Goal: Task Accomplishment & Management: Manage account settings

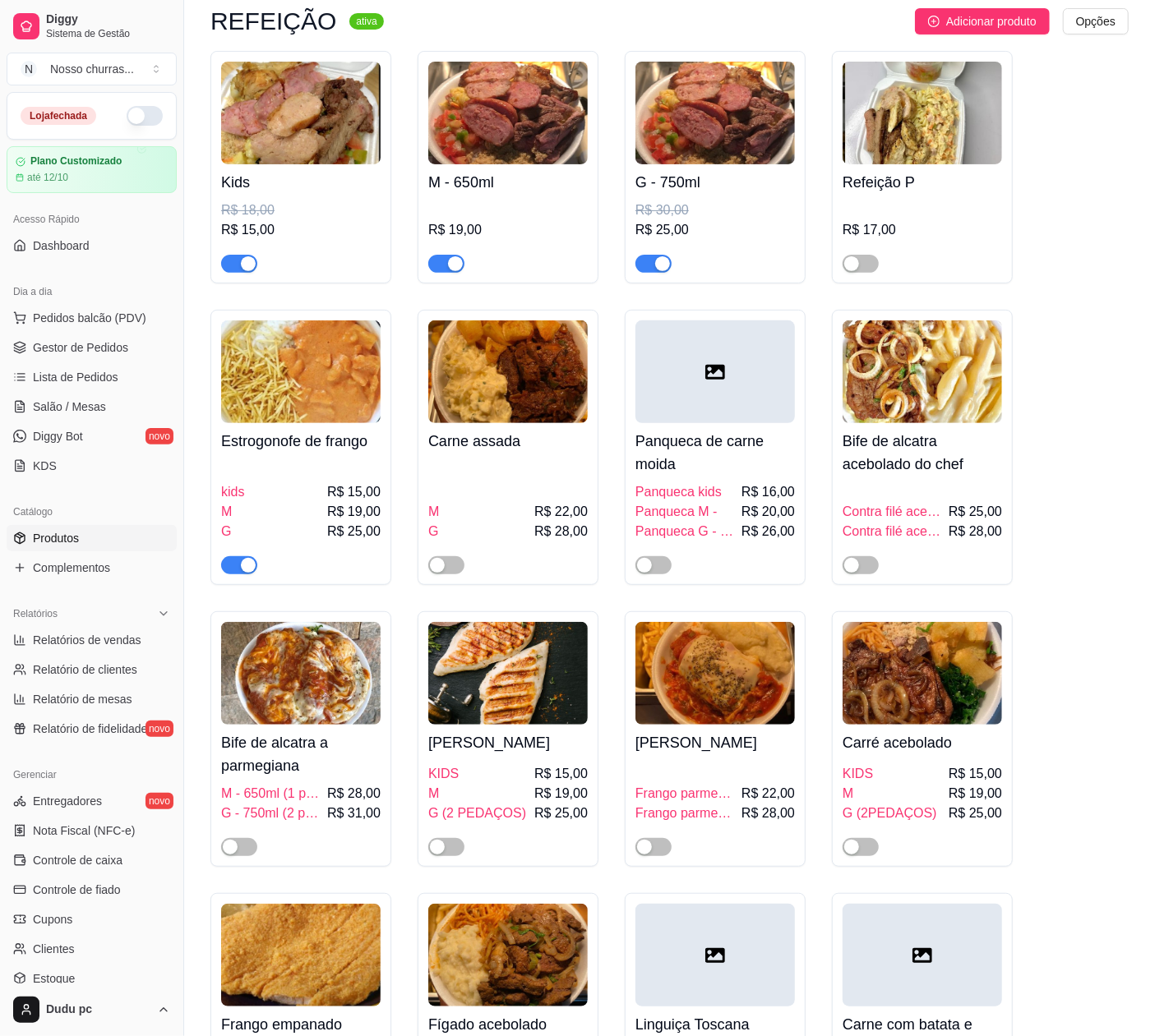
scroll to position [132, 0]
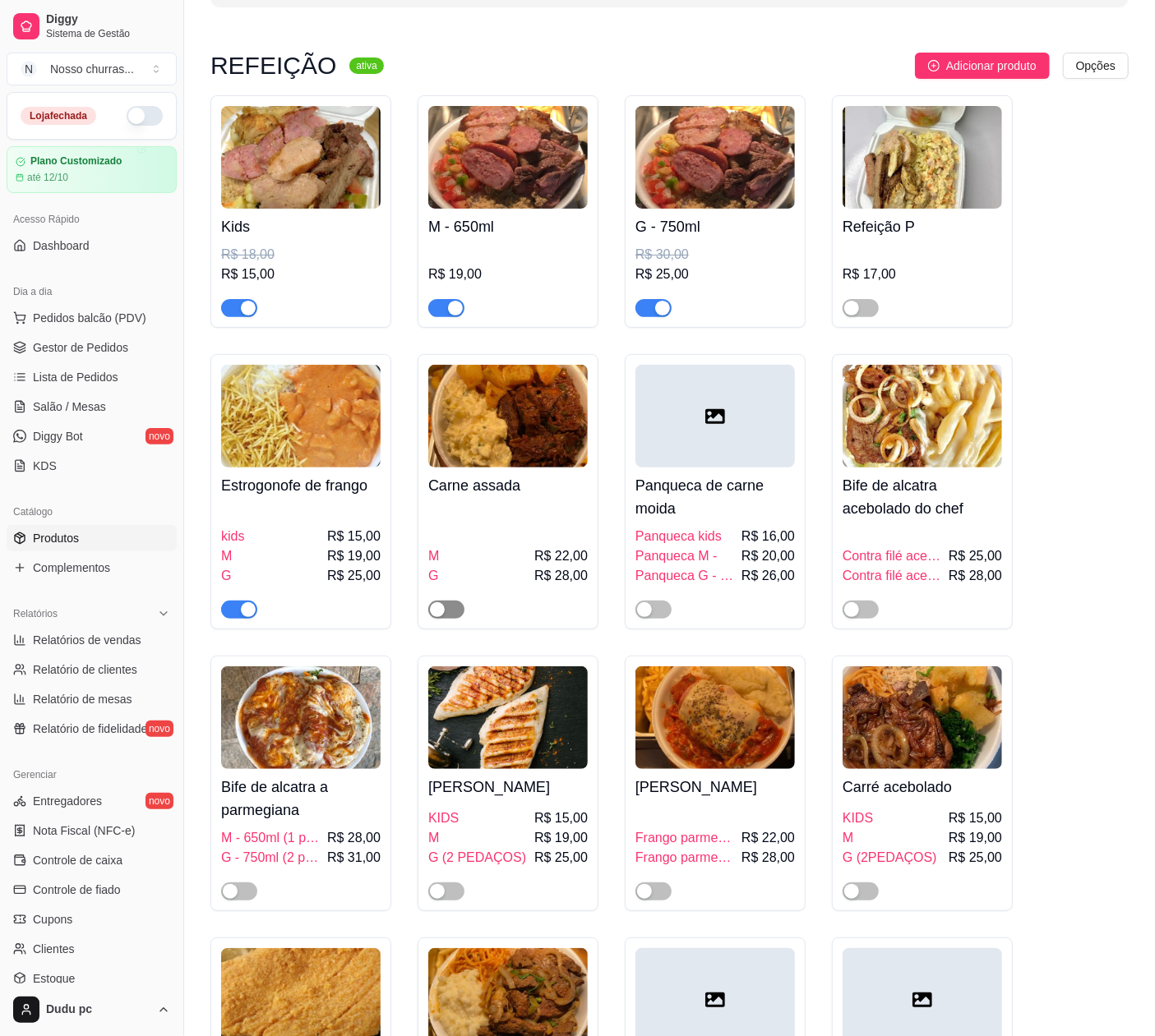
click at [442, 613] on div "button" at bounding box center [437, 609] width 14 height 14
click at [450, 891] on span "button" at bounding box center [447, 891] width 36 height 18
click at [862, 896] on button "button" at bounding box center [861, 891] width 36 height 18
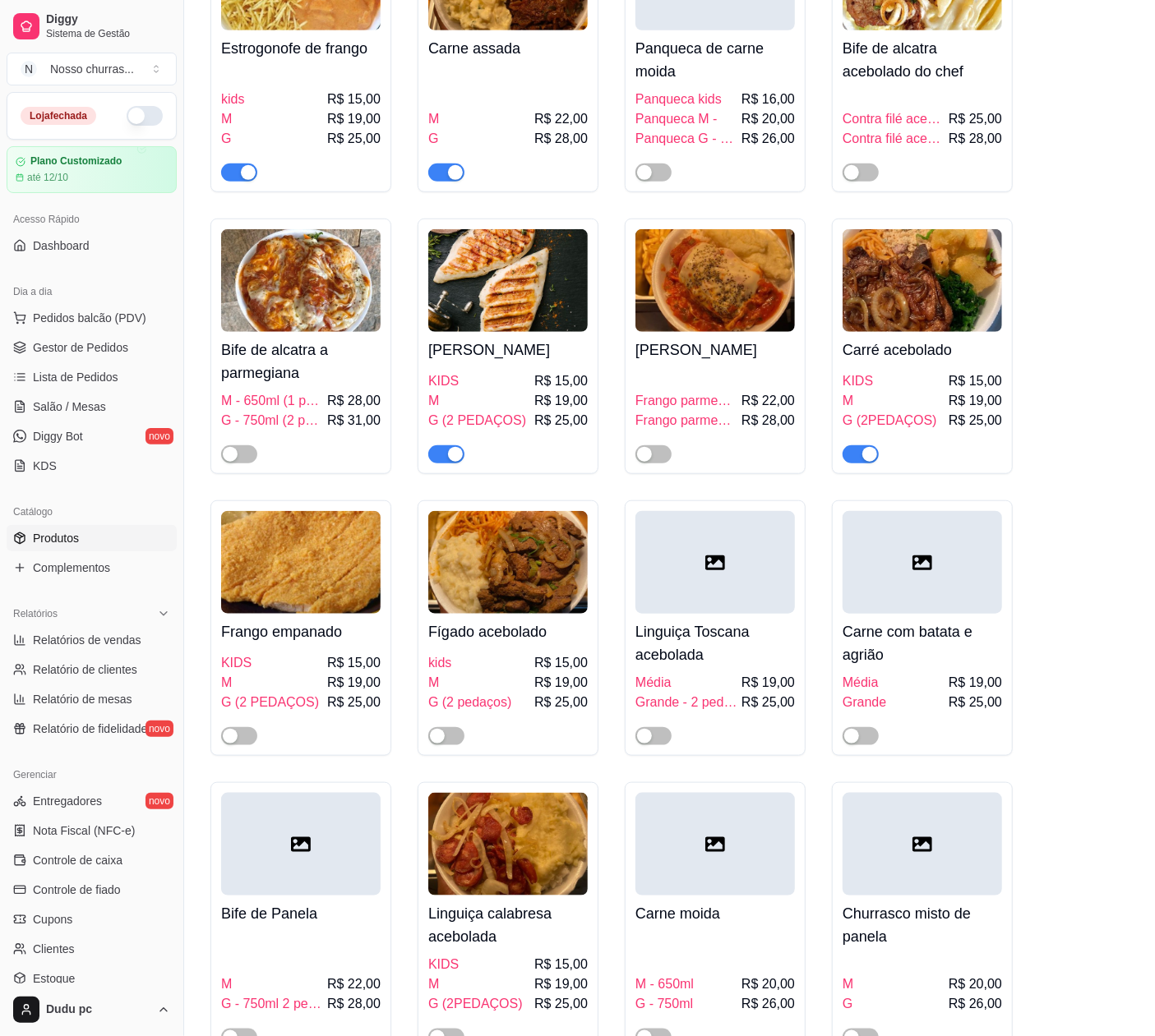
scroll to position [570, 0]
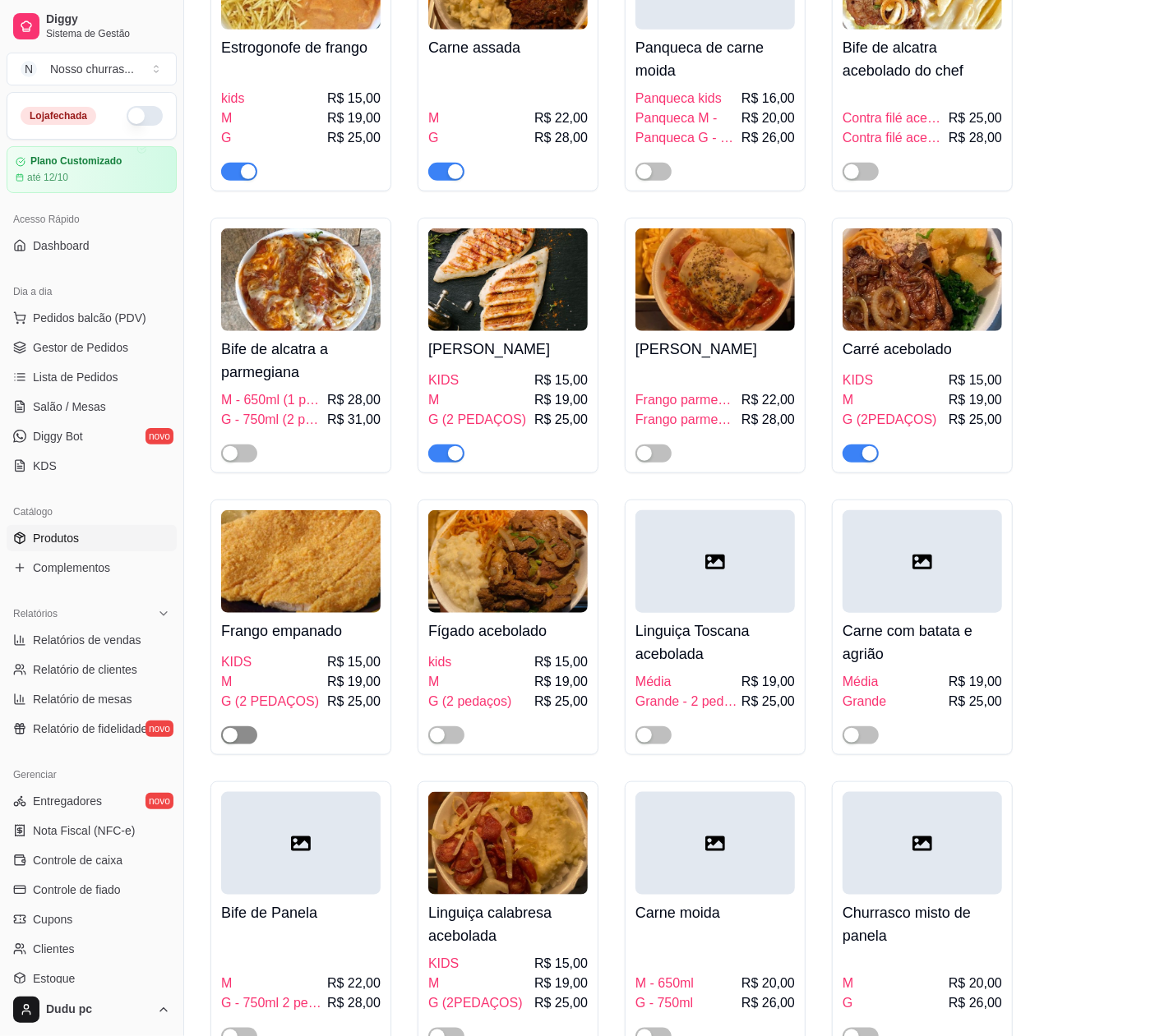
click at [253, 743] on span "button" at bounding box center [239, 735] width 36 height 18
click at [651, 459] on div "button" at bounding box center [643, 453] width 14 height 14
click at [27, 569] on link "Complementos" at bounding box center [92, 568] width 170 height 27
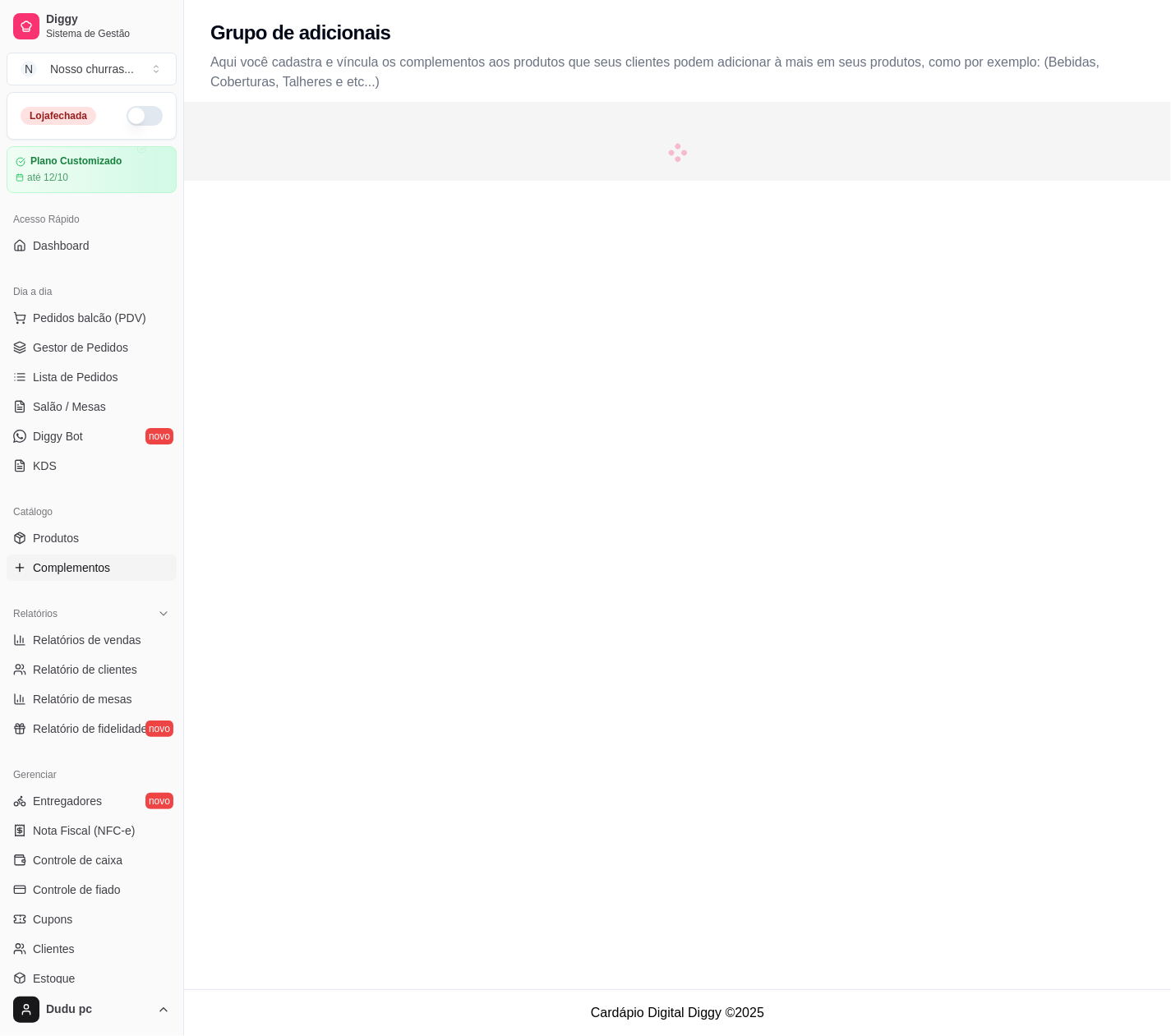
click at [27, 569] on link "Complementos" at bounding box center [92, 568] width 170 height 27
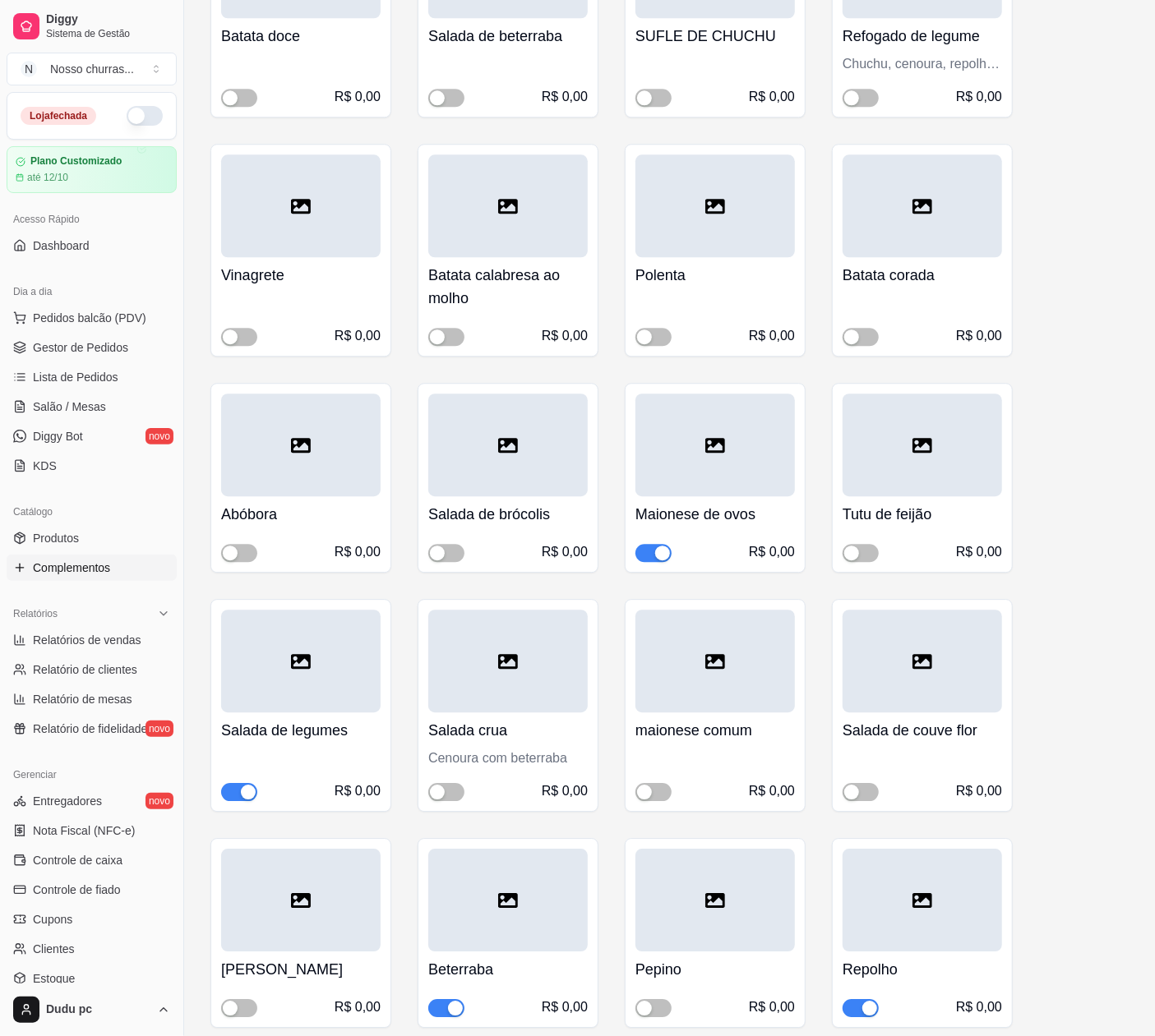
scroll to position [6596, 0]
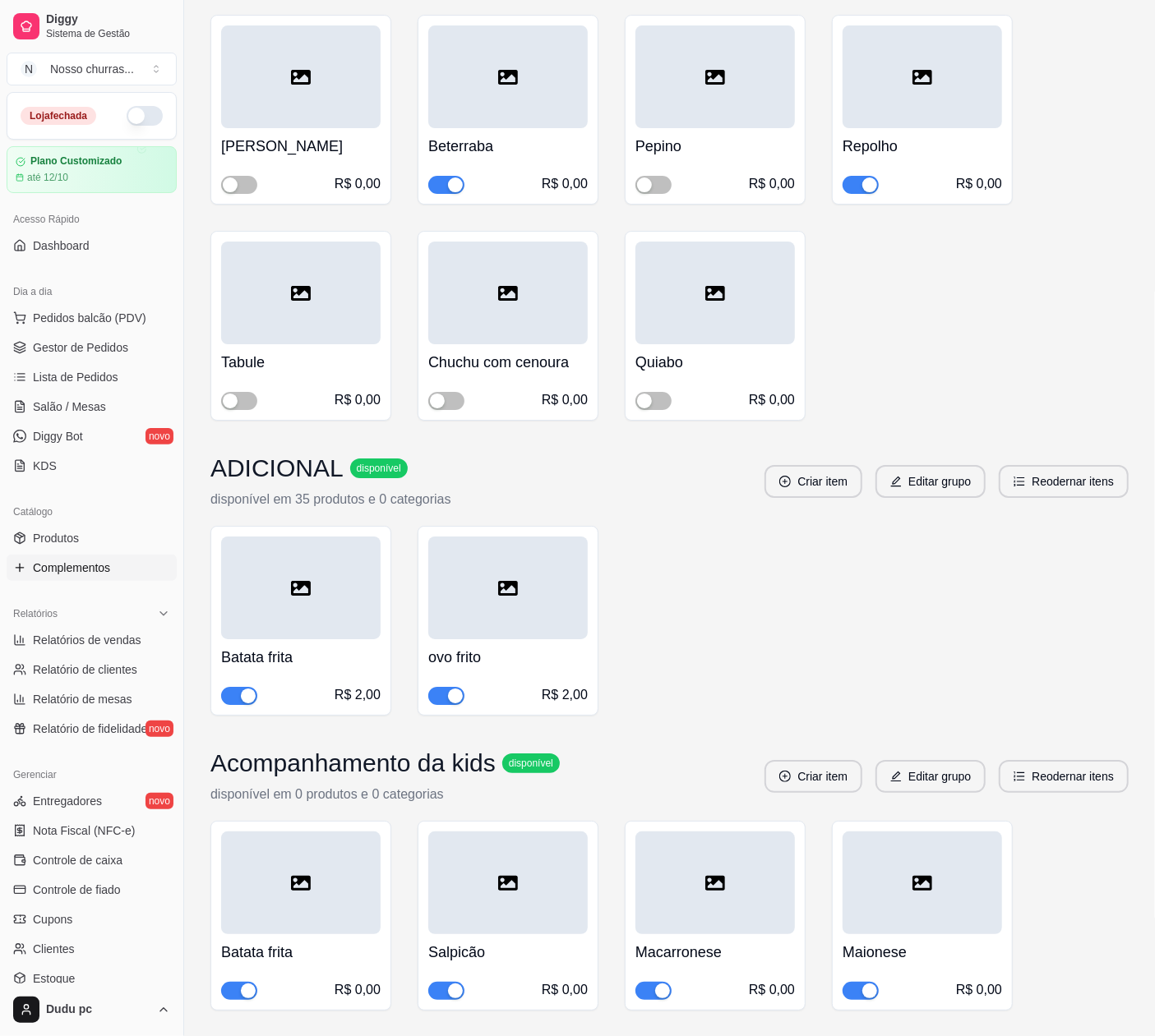
click at [447, 178] on div "button" at bounding box center [454, 184] width 14 height 14
click at [858, 176] on span "button" at bounding box center [861, 184] width 36 height 18
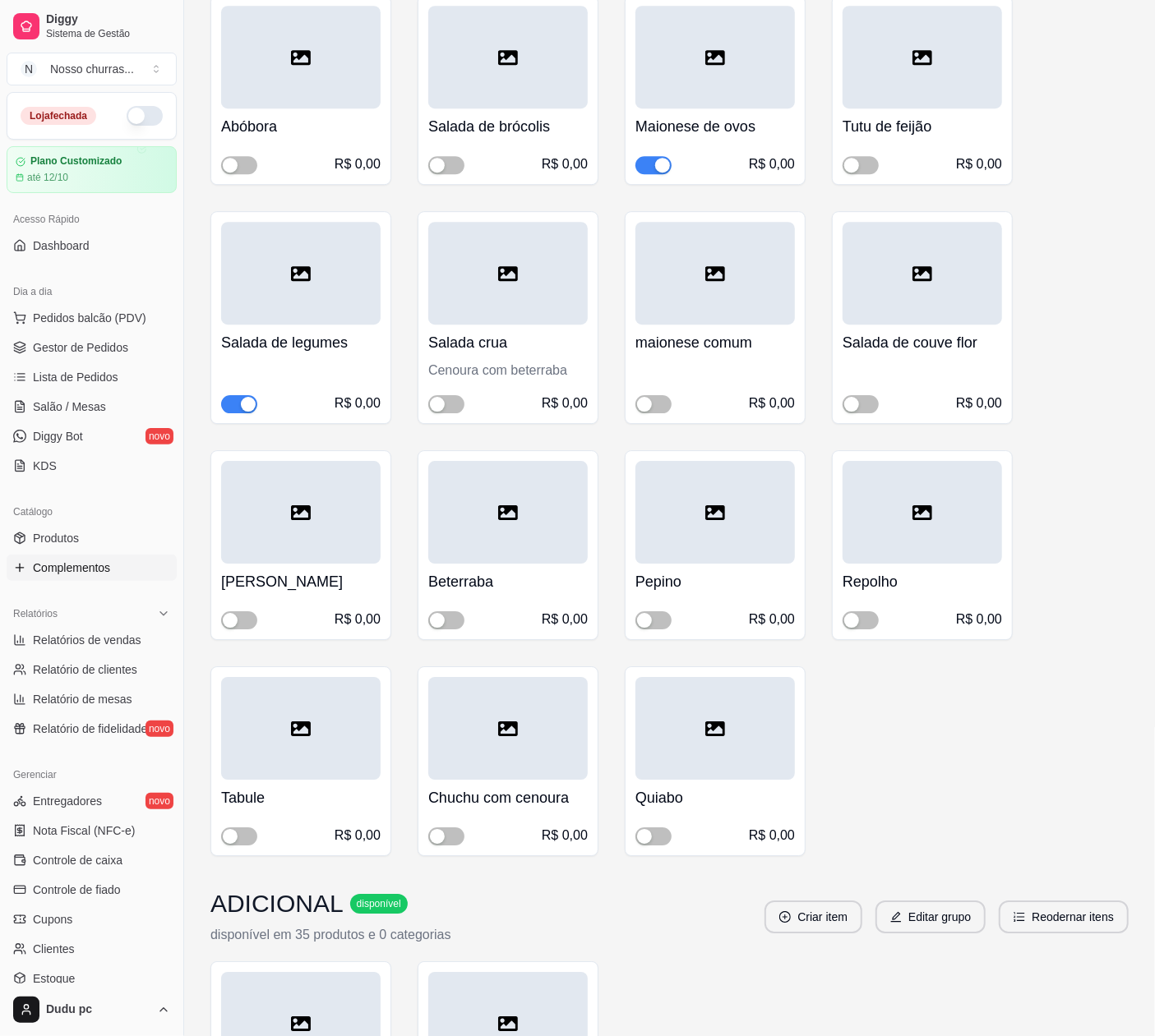
scroll to position [6159, 0]
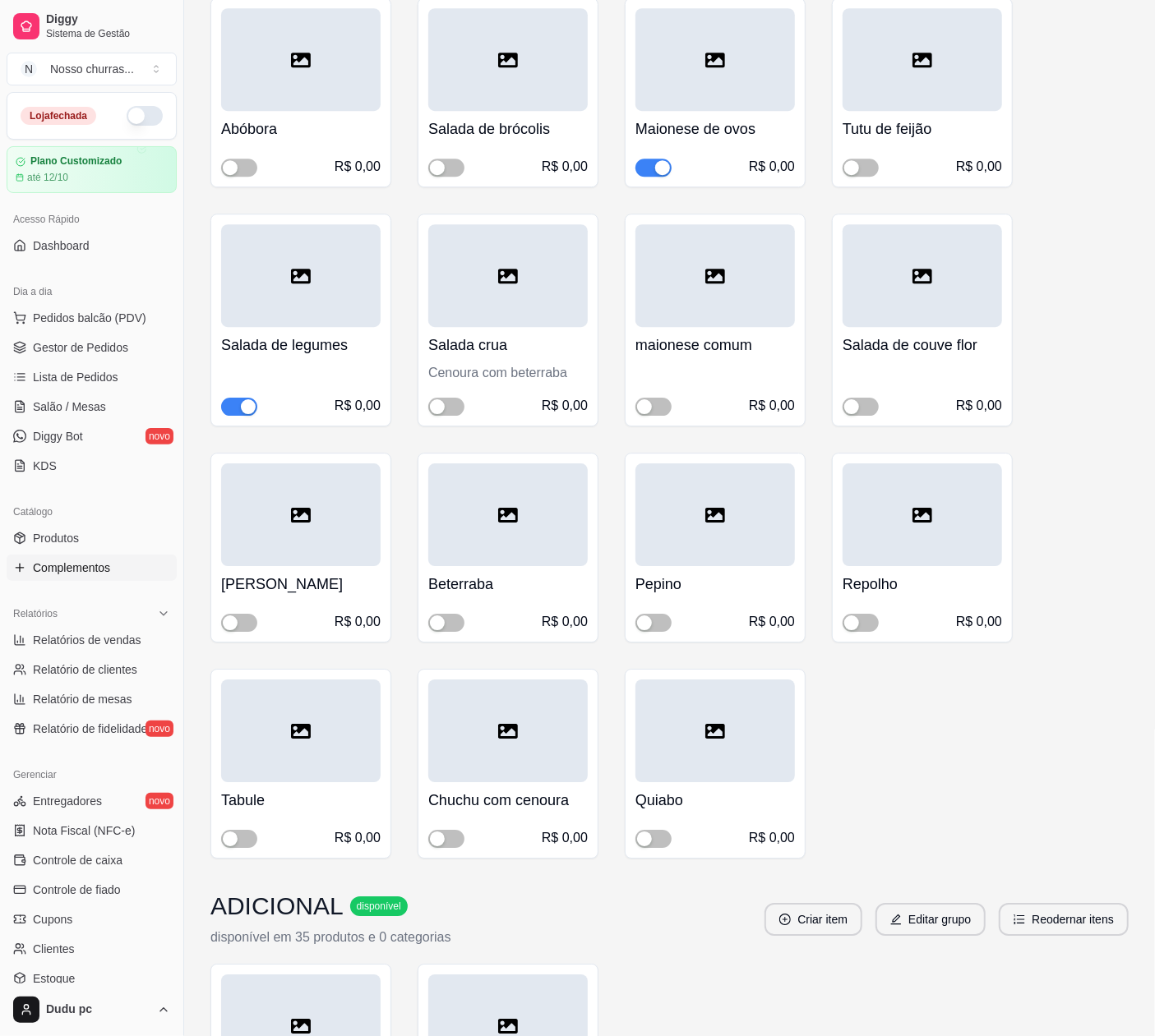
click at [126, 119] on button "button" at bounding box center [144, 116] width 36 height 20
click at [447, 614] on button "button" at bounding box center [447, 622] width 36 height 18
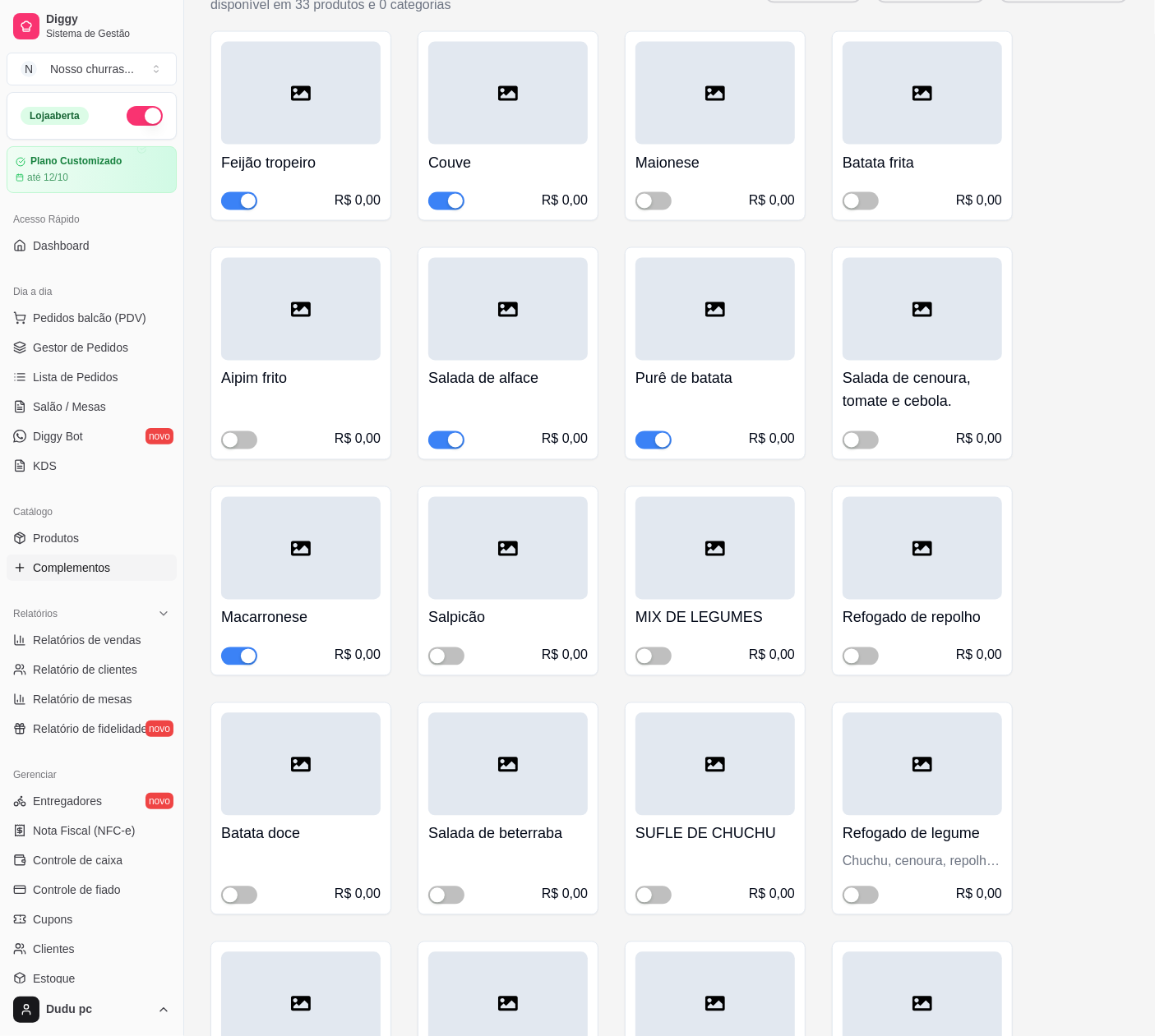
scroll to position [4932, 0]
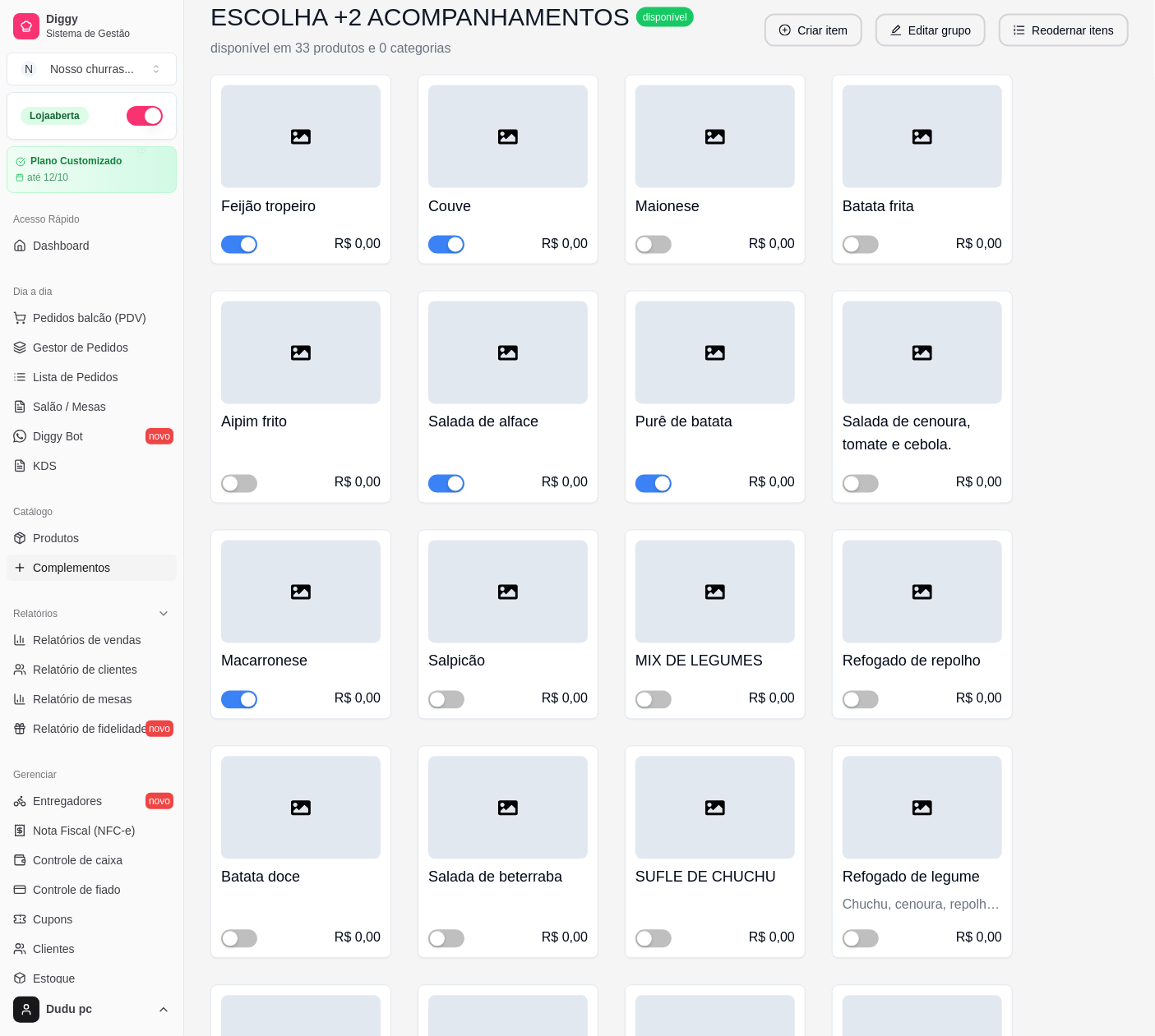
click at [656, 217] on div "Maionese R$ 0,00" at bounding box center [714, 221] width 160 height 66
click at [661, 236] on span "button" at bounding box center [653, 245] width 36 height 18
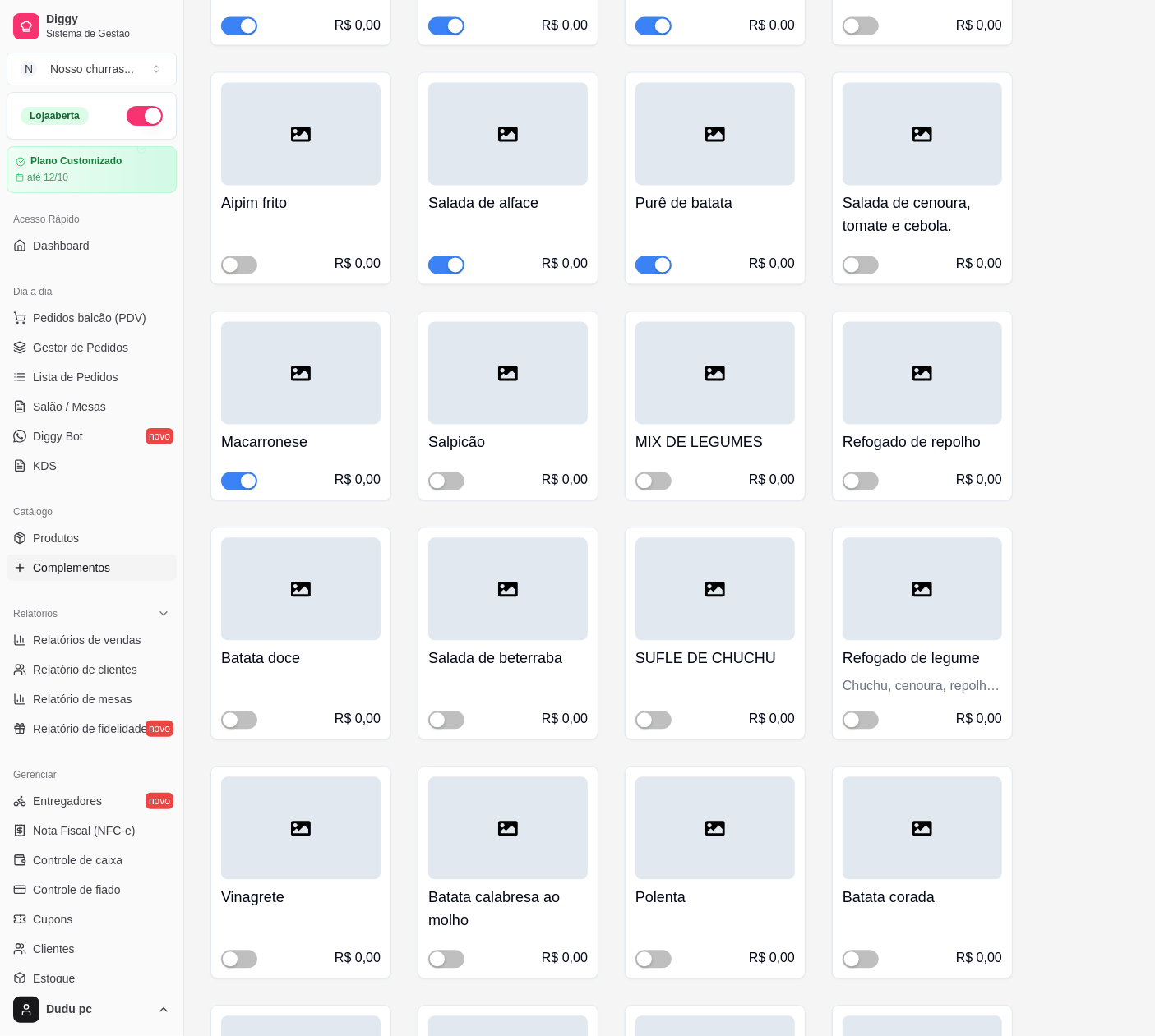
scroll to position [5195, 0]
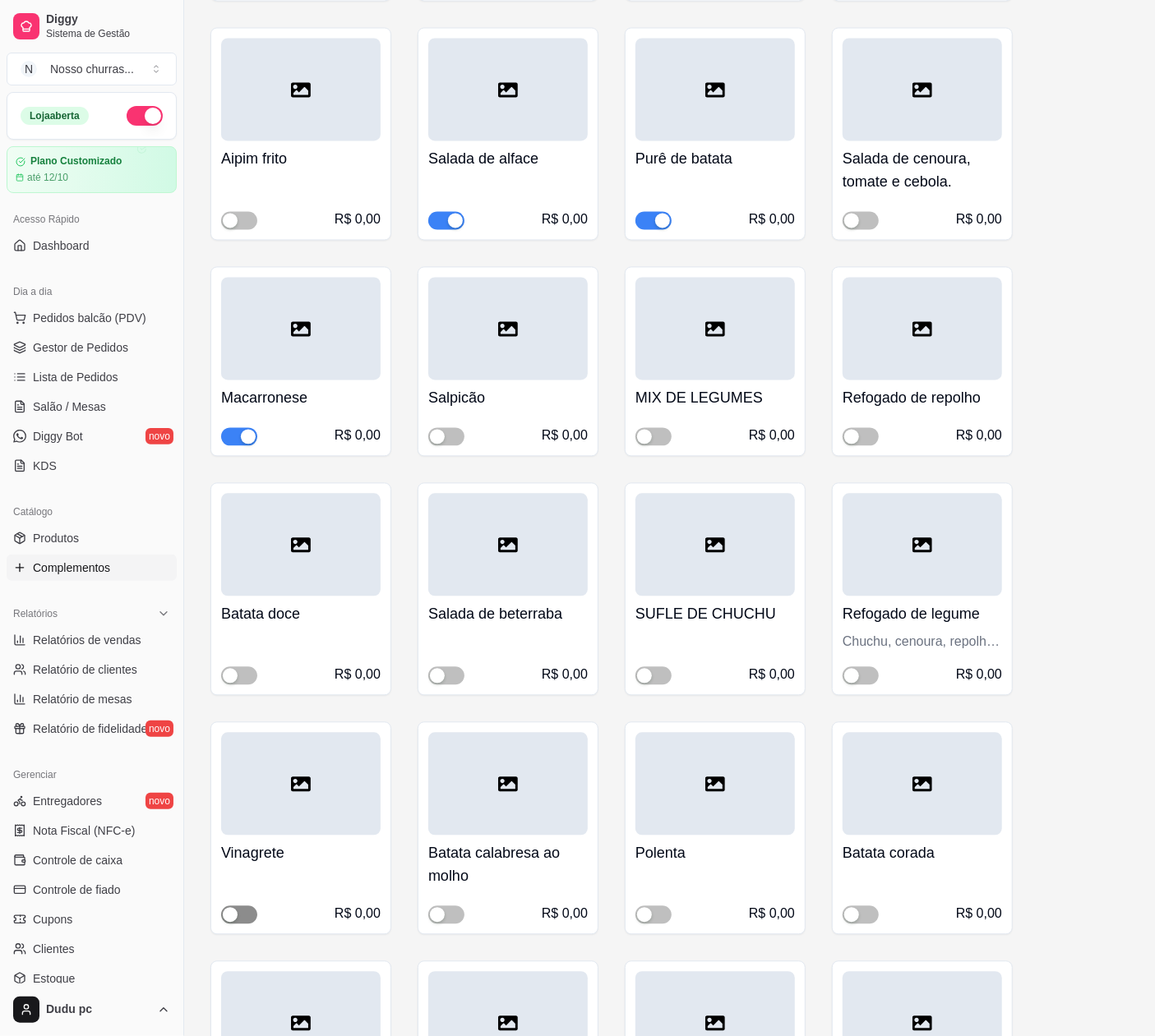
click at [243, 906] on span "button" at bounding box center [239, 915] width 36 height 18
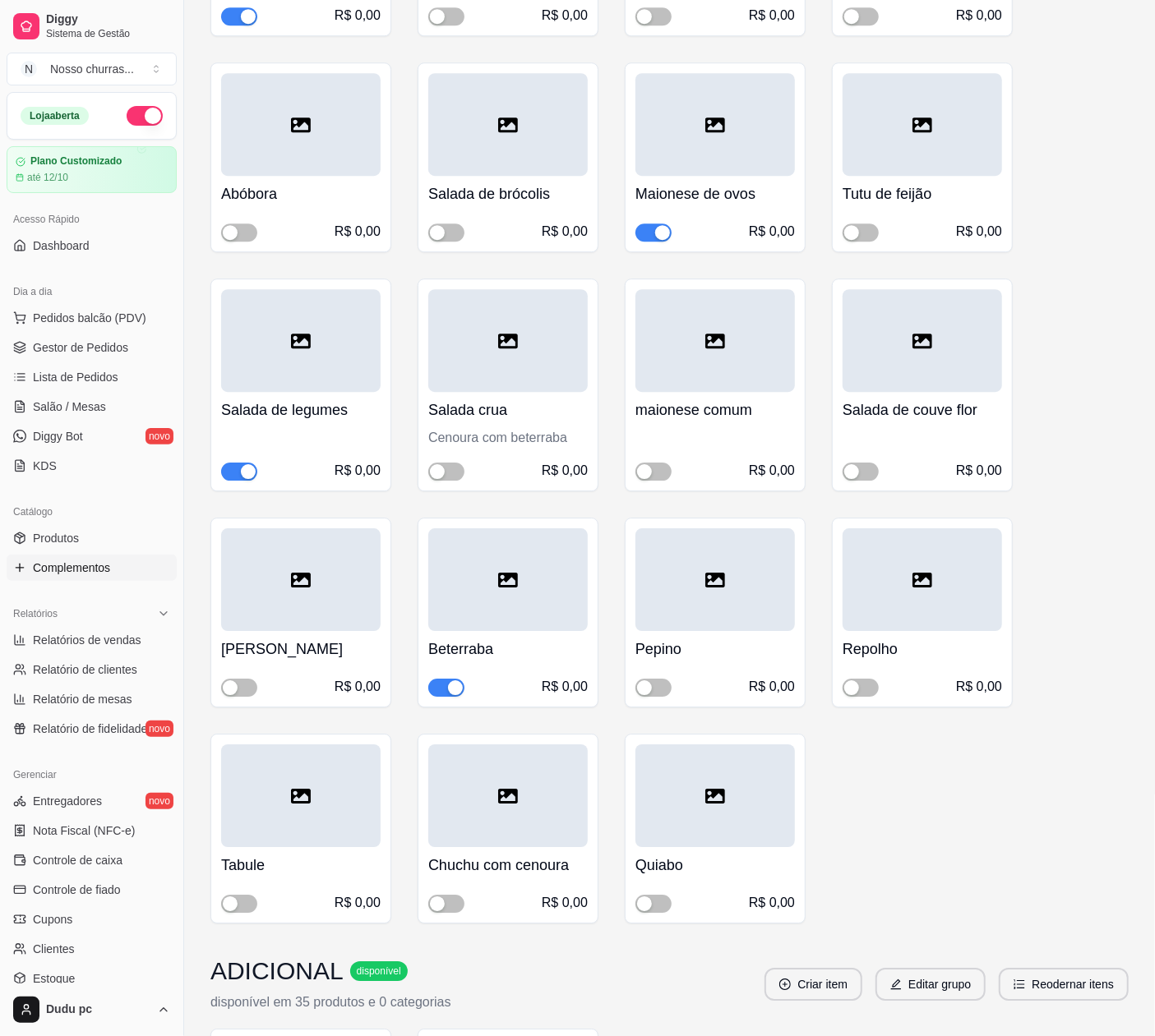
scroll to position [6102, 0]
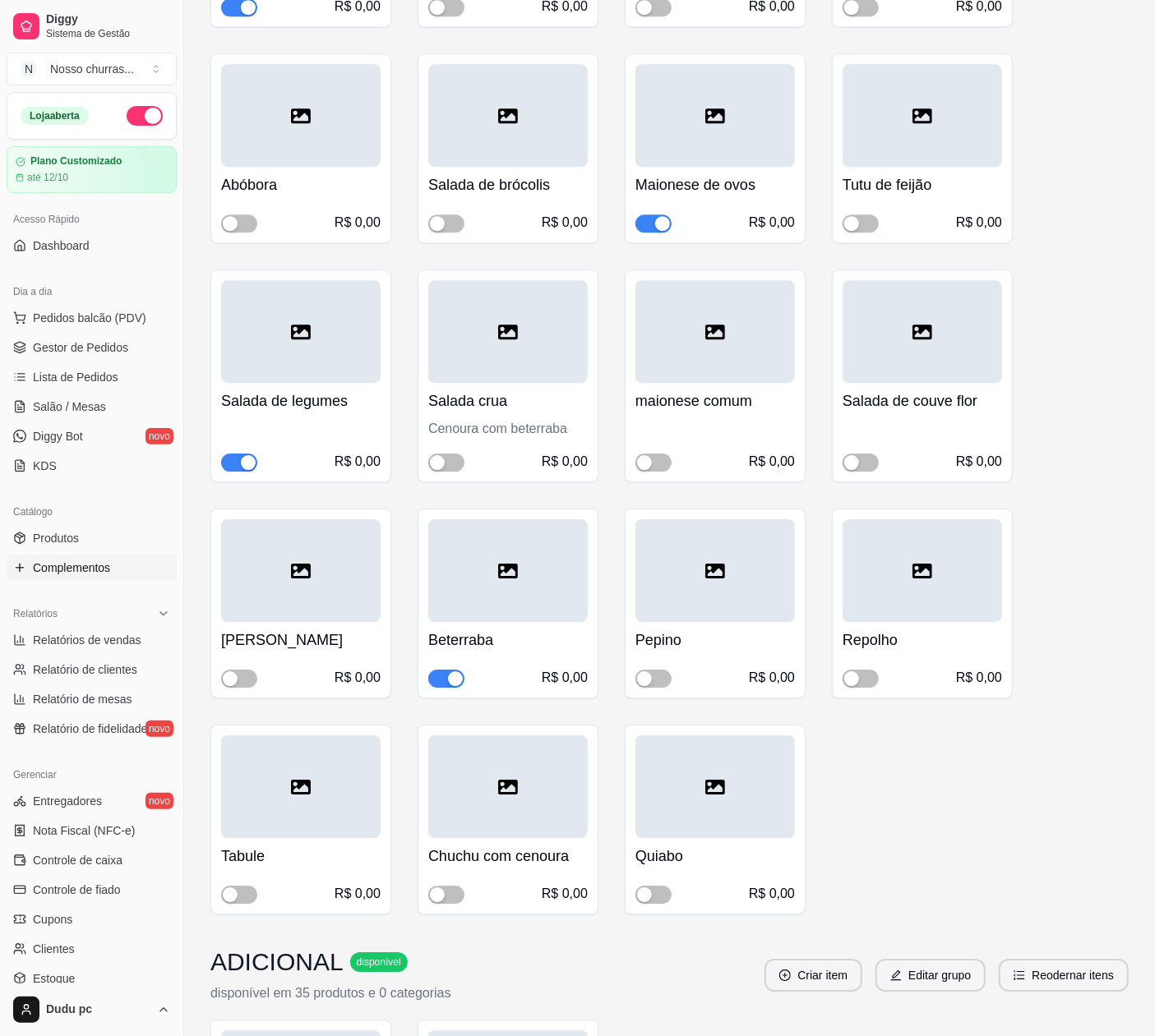
drag, startPoint x: 1154, startPoint y: 853, endPoint x: 1157, endPoint y: 822, distance: 31.1
click at [31, 354] on link "Gestor de Pedidos" at bounding box center [92, 348] width 170 height 27
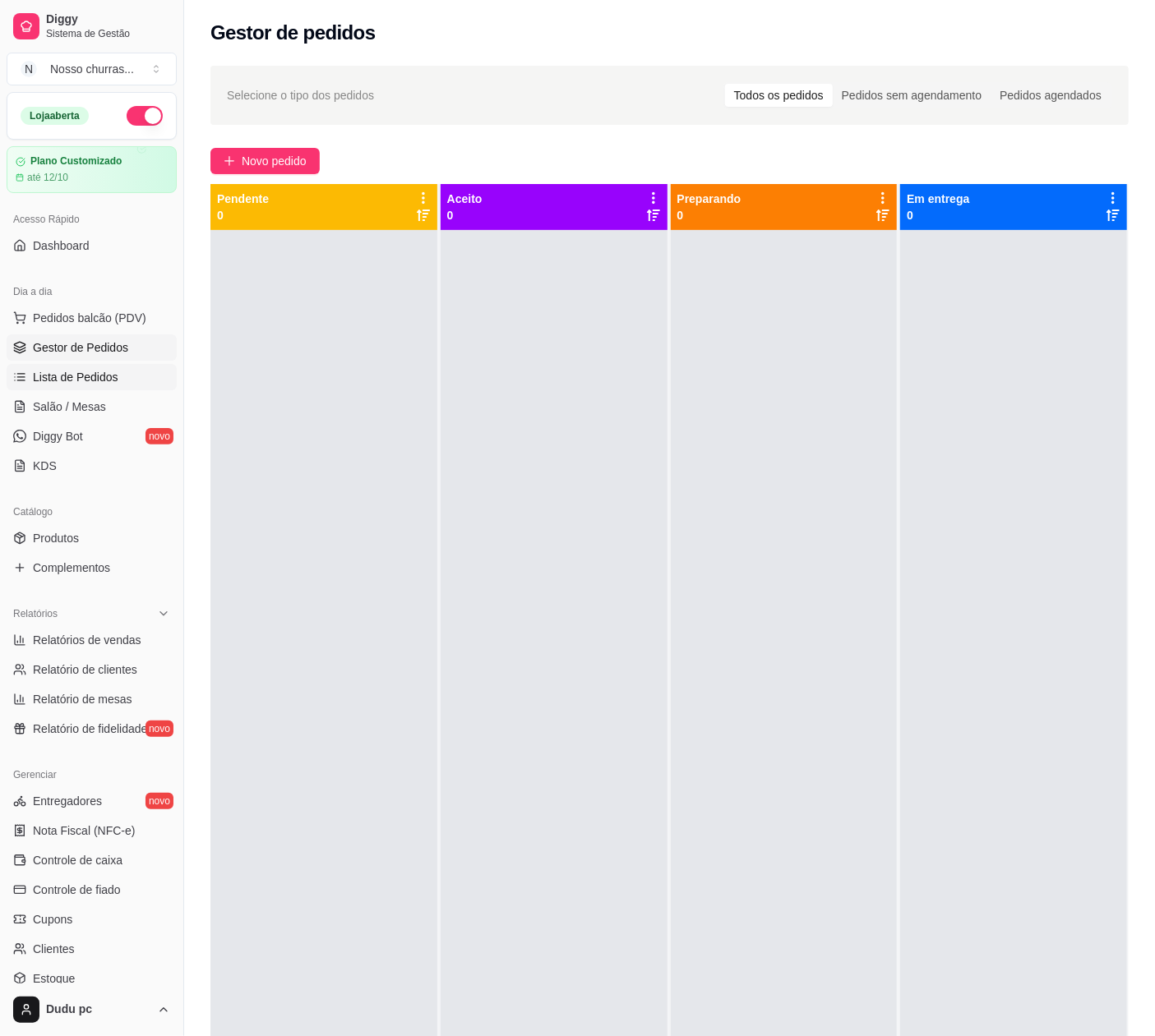
click at [47, 375] on span "Lista de Pedidos" at bounding box center [75, 377] width 85 height 16
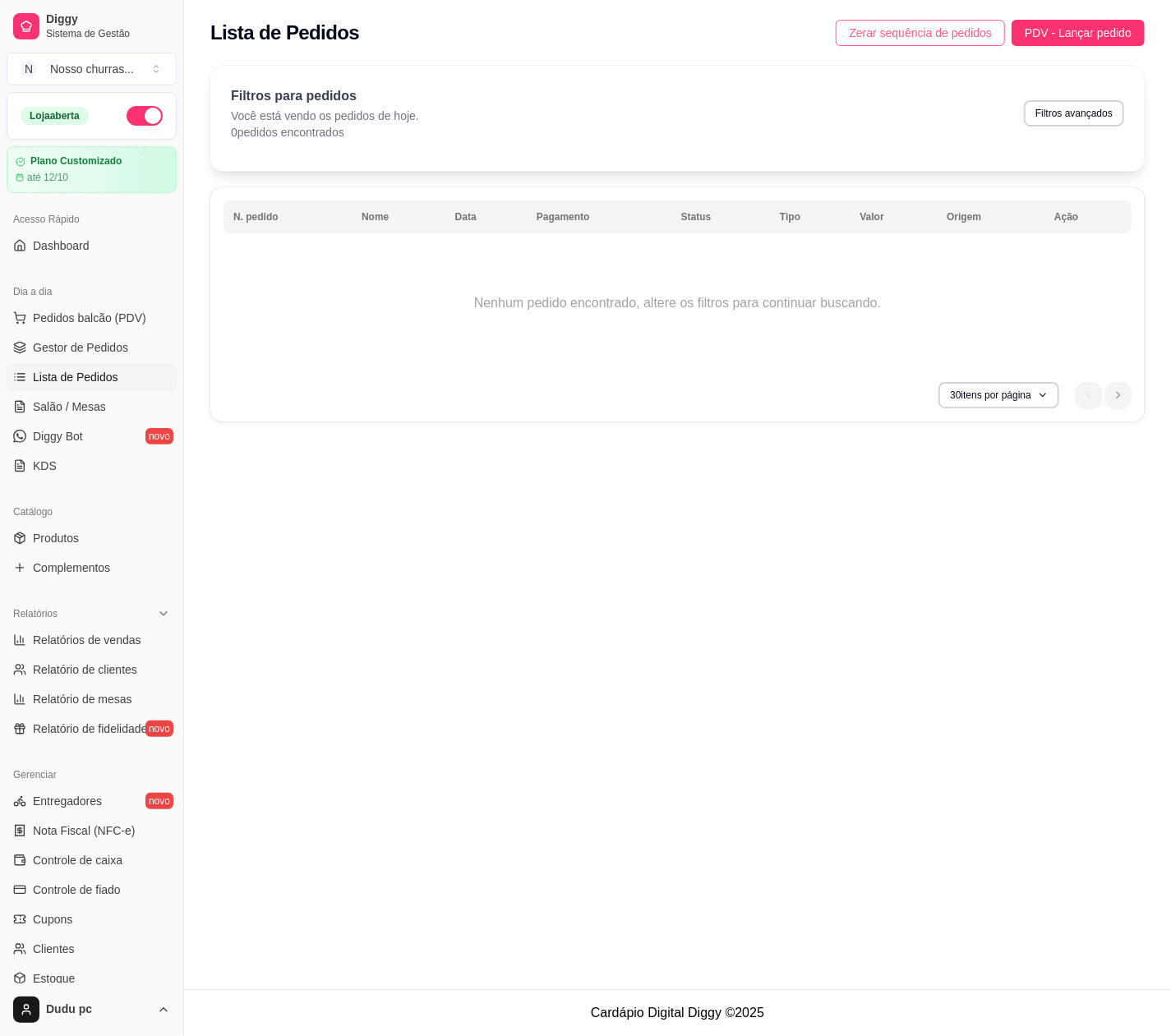
click at [891, 23] on button "Zerar sequência de pedidos" at bounding box center [920, 33] width 169 height 27
click at [46, 352] on span "Gestor de Pedidos" at bounding box center [80, 347] width 96 height 16
